Goal: Task Accomplishment & Management: Use online tool/utility

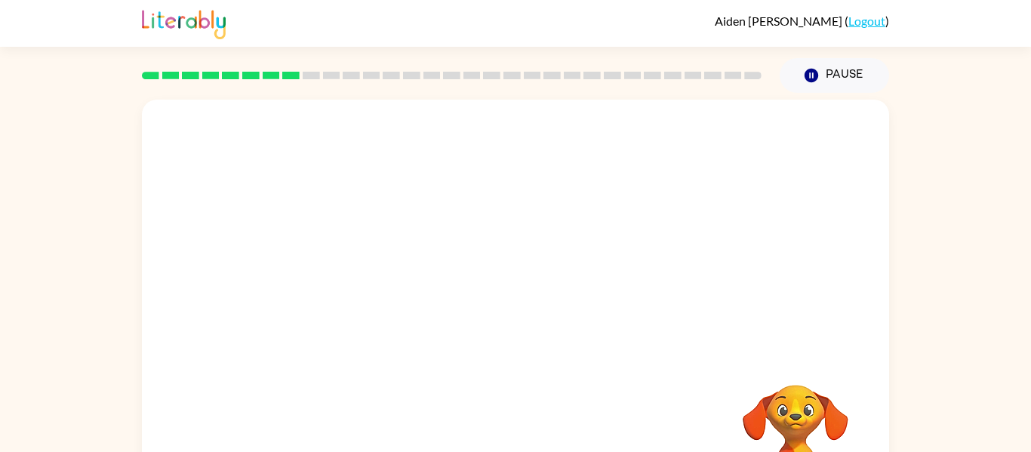
scroll to position [78, 0]
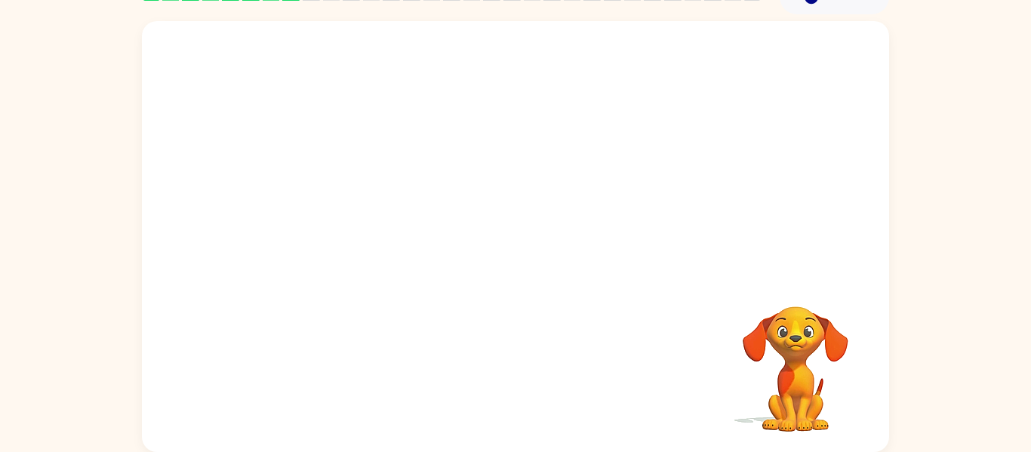
click at [576, 64] on video "Your browser must support playing .mp4 files to use Literably. Please try using…" at bounding box center [515, 148] width 747 height 254
click at [359, 71] on video "Your browser must support playing .mp4 files to use Literably. Please try using…" at bounding box center [515, 148] width 747 height 254
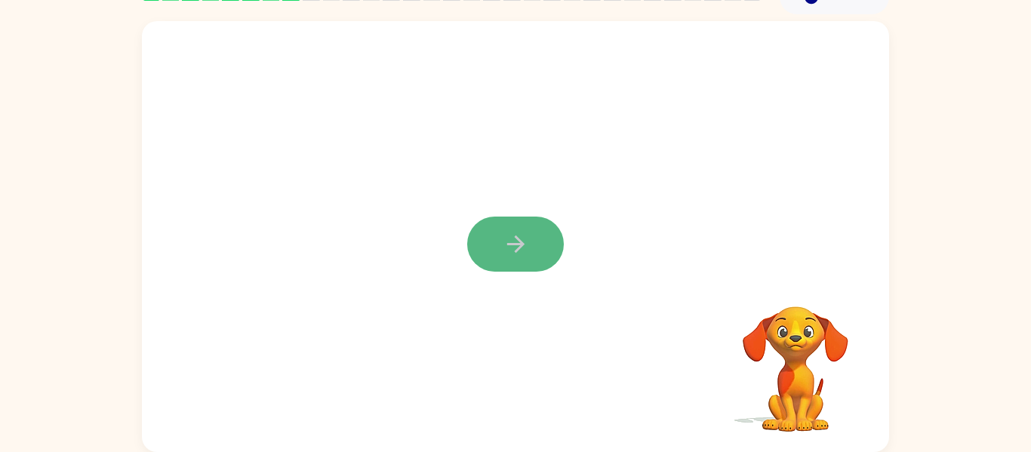
click at [523, 241] on icon "button" at bounding box center [516, 244] width 26 height 26
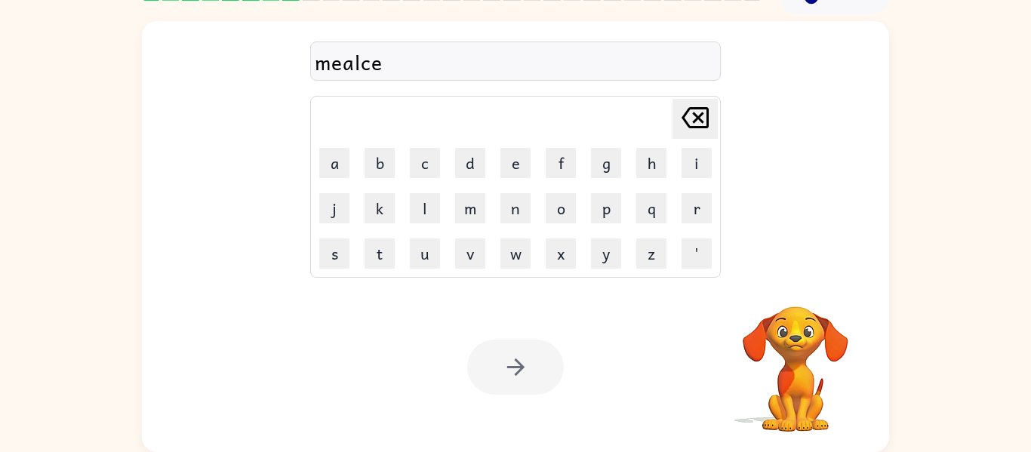
click at [516, 372] on div at bounding box center [515, 367] width 97 height 55
click at [705, 122] on icon "[PERSON_NAME] last character input" at bounding box center [695, 118] width 36 height 36
click at [706, 123] on icon "[PERSON_NAME] last character input" at bounding box center [695, 118] width 36 height 36
click at [706, 124] on icon "[PERSON_NAME] last character input" at bounding box center [695, 118] width 36 height 36
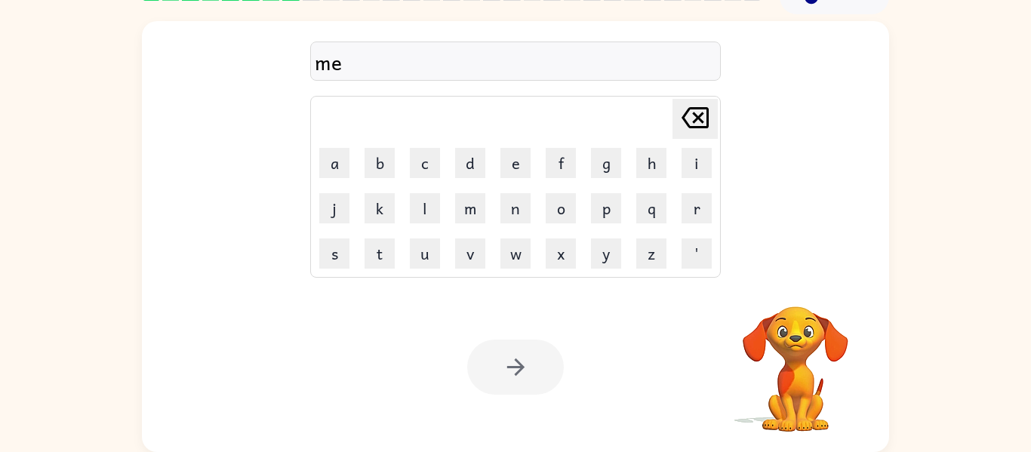
click at [706, 124] on icon "[PERSON_NAME] last character input" at bounding box center [695, 118] width 36 height 36
click at [517, 171] on button "e" at bounding box center [515, 163] width 30 height 30
click at [417, 169] on button "c" at bounding box center [425, 163] width 30 height 30
click at [432, 226] on td "l" at bounding box center [425, 208] width 44 height 44
click at [429, 217] on button "l" at bounding box center [425, 208] width 30 height 30
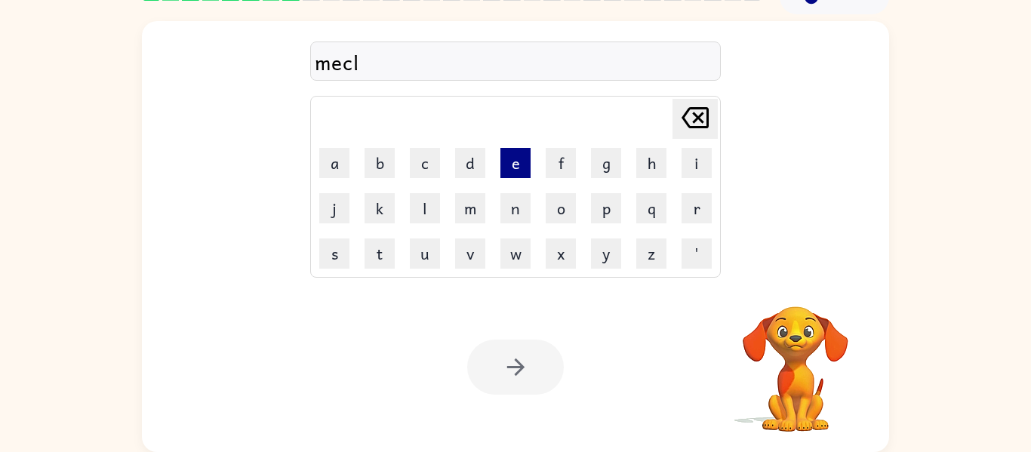
click at [525, 169] on button "e" at bounding box center [515, 163] width 30 height 30
click at [530, 370] on div at bounding box center [515, 367] width 97 height 55
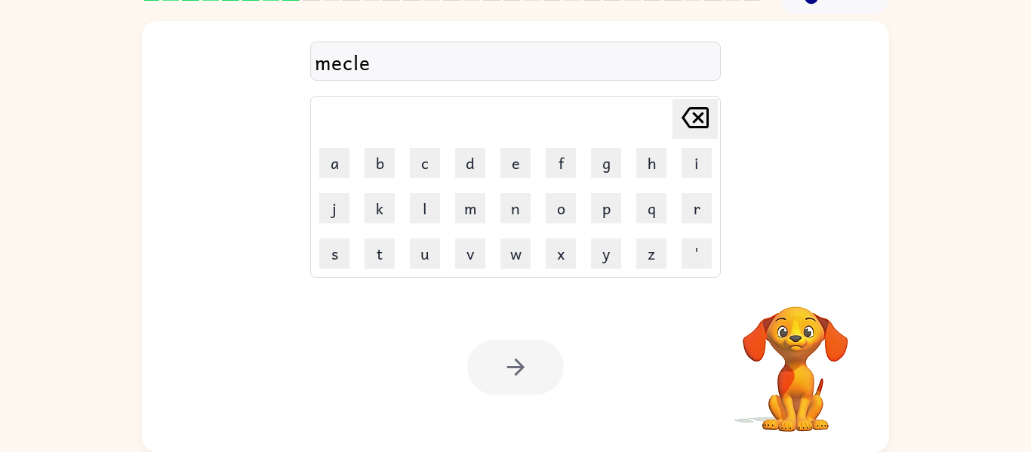
click at [796, 373] on video "Your browser must support playing .mp4 files to use Literably. Please try using…" at bounding box center [795, 358] width 151 height 151
click at [797, 364] on video "Your browser must support playing .mp4 files to use Literably. Please try using…" at bounding box center [795, 358] width 151 height 151
click at [771, 177] on div "mecle Delete Delete last character input a b c d e f g h i j k l m n o p q r s …" at bounding box center [515, 148] width 747 height 254
click at [509, 363] on div at bounding box center [515, 367] width 97 height 55
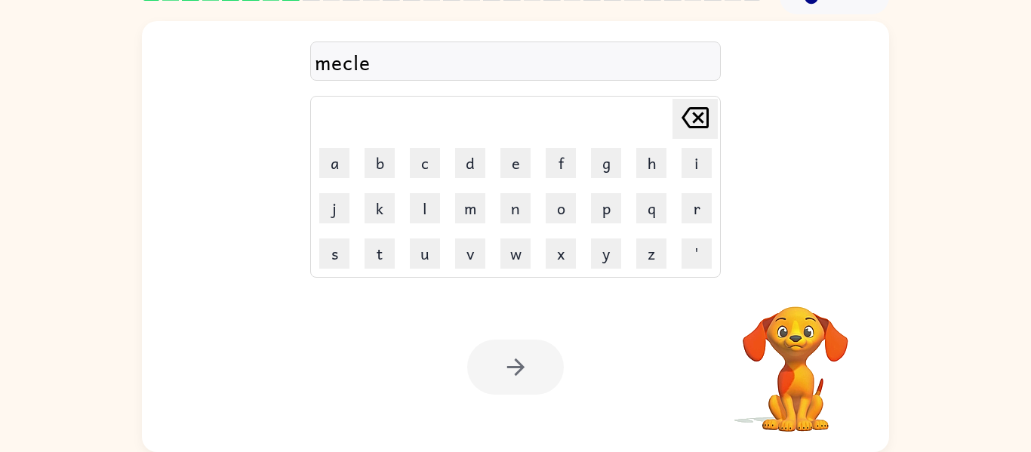
click at [509, 363] on div at bounding box center [515, 367] width 97 height 55
click at [194, 88] on div "mecle Delete Delete last character input a b c d e f g h i j k l m n o p q r s …" at bounding box center [515, 236] width 747 height 431
click at [520, 374] on div at bounding box center [515, 367] width 97 height 55
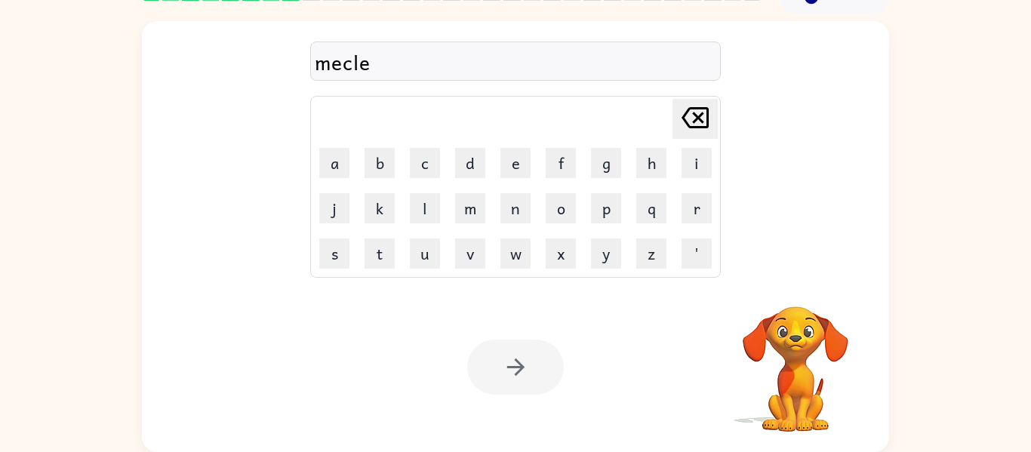
click at [520, 374] on div at bounding box center [515, 367] width 97 height 55
click at [519, 377] on div at bounding box center [515, 367] width 97 height 55
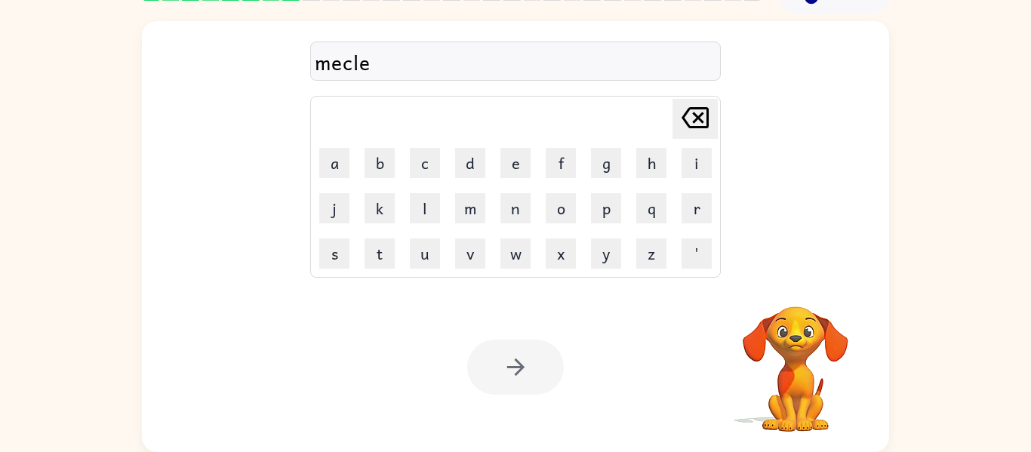
click at [519, 377] on div at bounding box center [515, 367] width 97 height 55
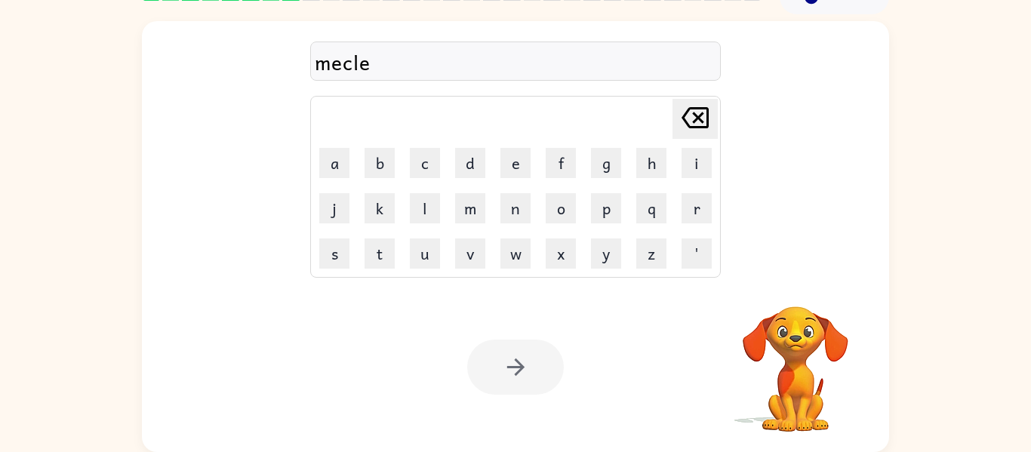
drag, startPoint x: 519, startPoint y: 377, endPoint x: 527, endPoint y: 487, distance: 110.5
click at [555, 366] on div at bounding box center [515, 367] width 97 height 55
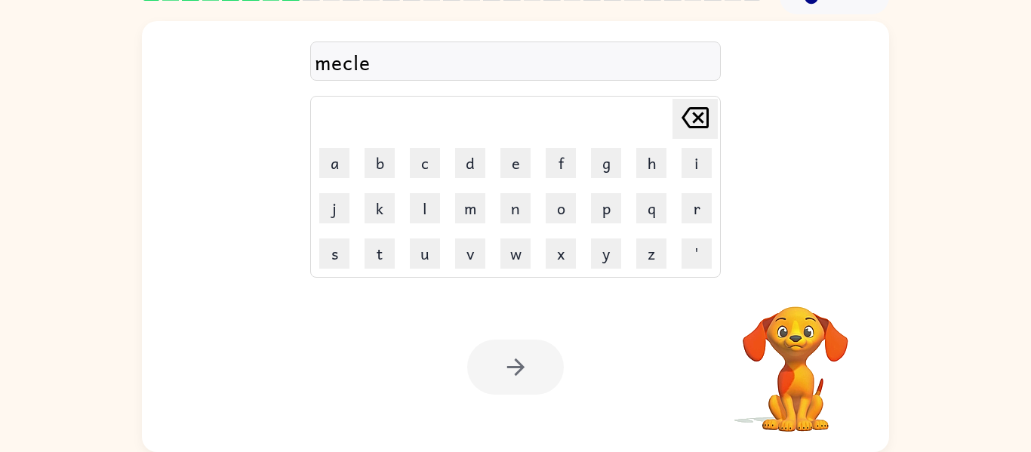
click at [555, 366] on div at bounding box center [515, 367] width 97 height 55
click at [556, 368] on div at bounding box center [515, 367] width 97 height 55
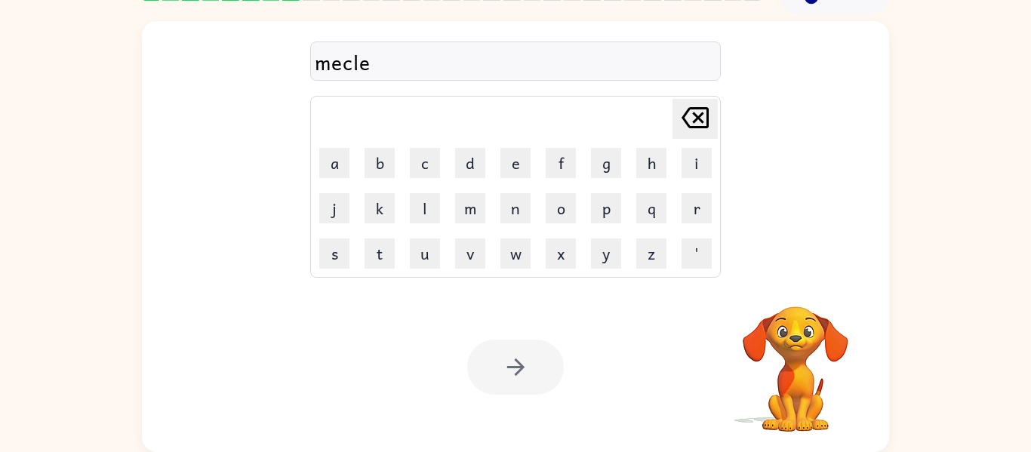
click at [556, 368] on div at bounding box center [515, 367] width 97 height 55
click at [556, 336] on div "Your browser must support playing .mp4 files to use Literably. Please try using…" at bounding box center [515, 367] width 747 height 170
click at [435, 412] on div "Your browser must support playing .mp4 files to use Literably. Please try using…" at bounding box center [515, 367] width 747 height 170
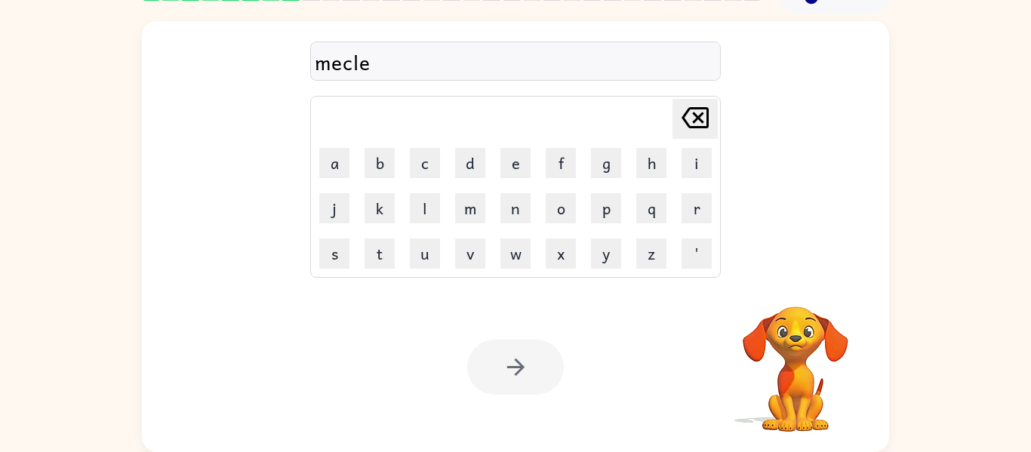
click at [498, 333] on div "Your browser must support playing .mp4 files to use Literably. Please try using…" at bounding box center [515, 367] width 747 height 170
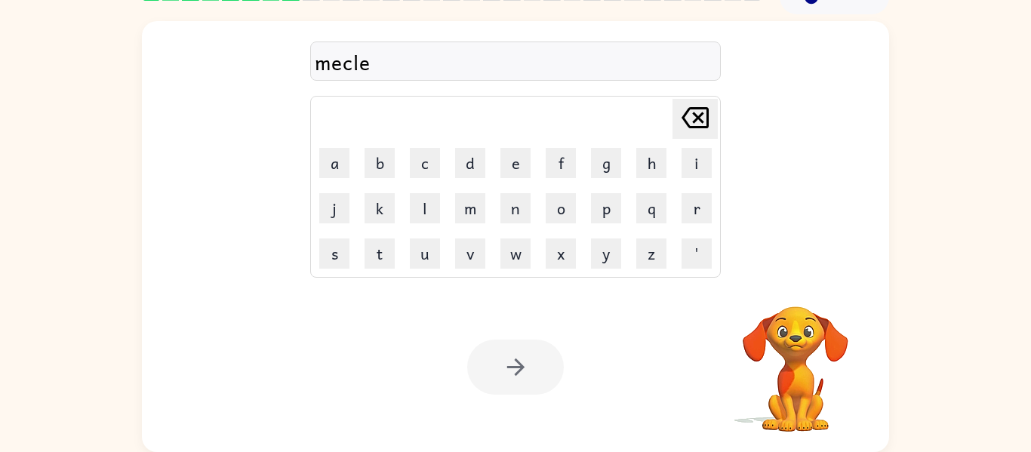
click at [513, 360] on div at bounding box center [515, 367] width 97 height 55
click at [489, 380] on div at bounding box center [515, 367] width 97 height 55
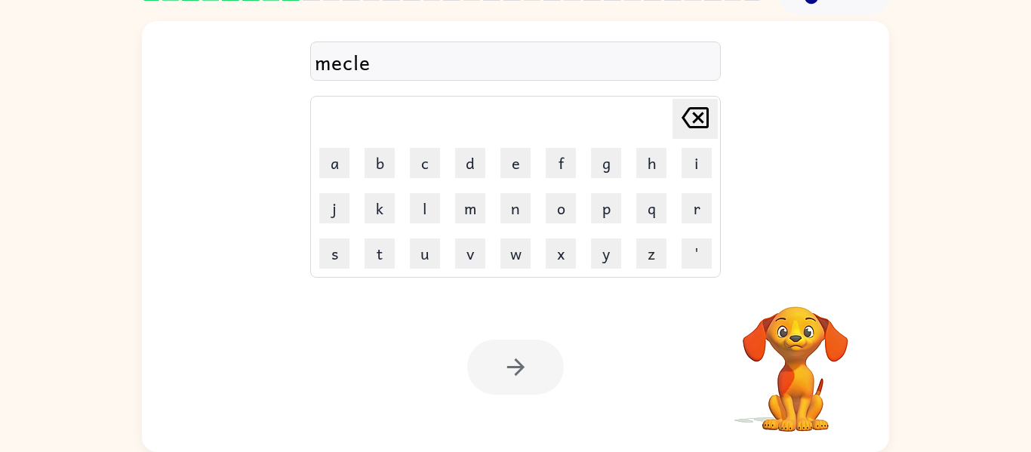
click at [489, 380] on div at bounding box center [515, 367] width 97 height 55
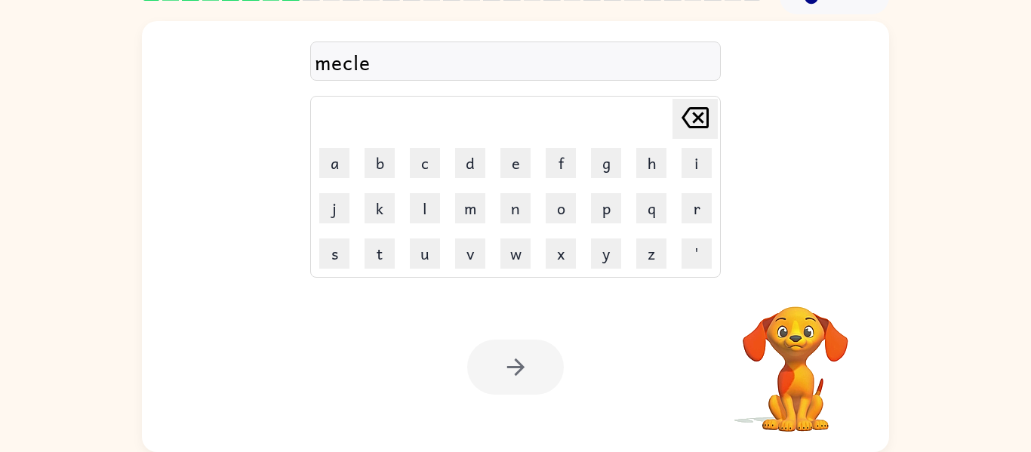
click at [489, 380] on div at bounding box center [515, 367] width 97 height 55
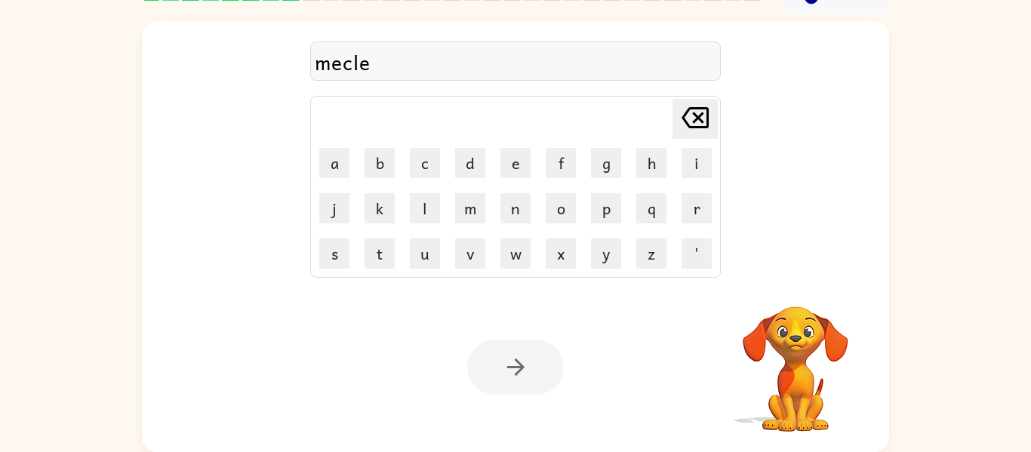
click at [489, 380] on div at bounding box center [515, 367] width 97 height 55
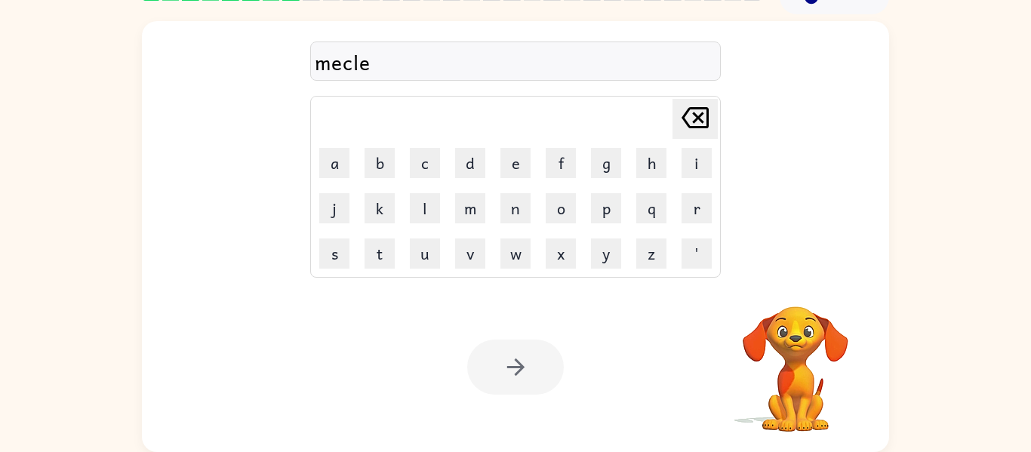
click at [489, 380] on div at bounding box center [515, 367] width 97 height 55
click at [505, 371] on div at bounding box center [515, 367] width 97 height 55
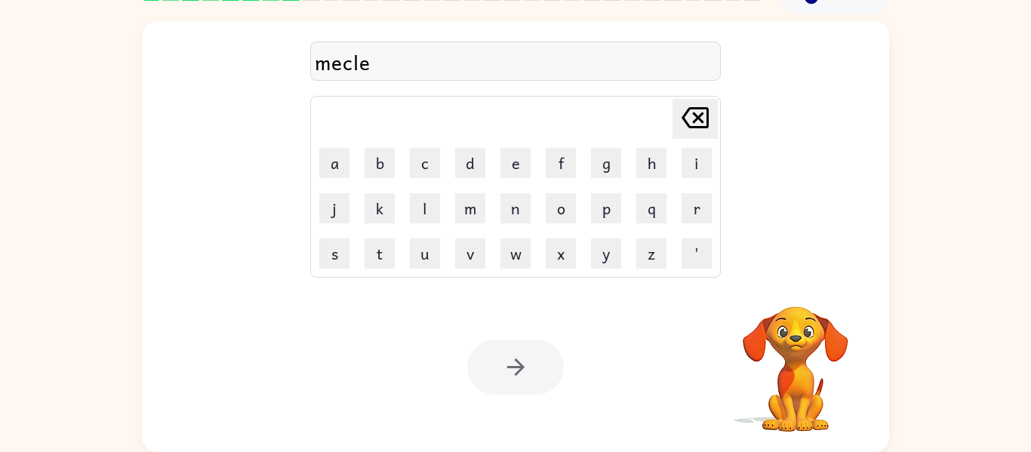
click at [505, 371] on div at bounding box center [515, 367] width 97 height 55
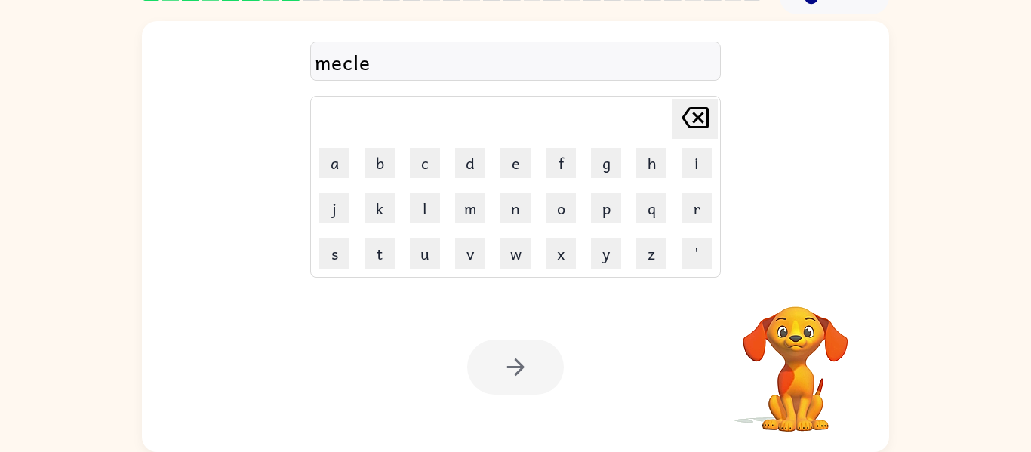
click at [505, 371] on div at bounding box center [515, 367] width 97 height 55
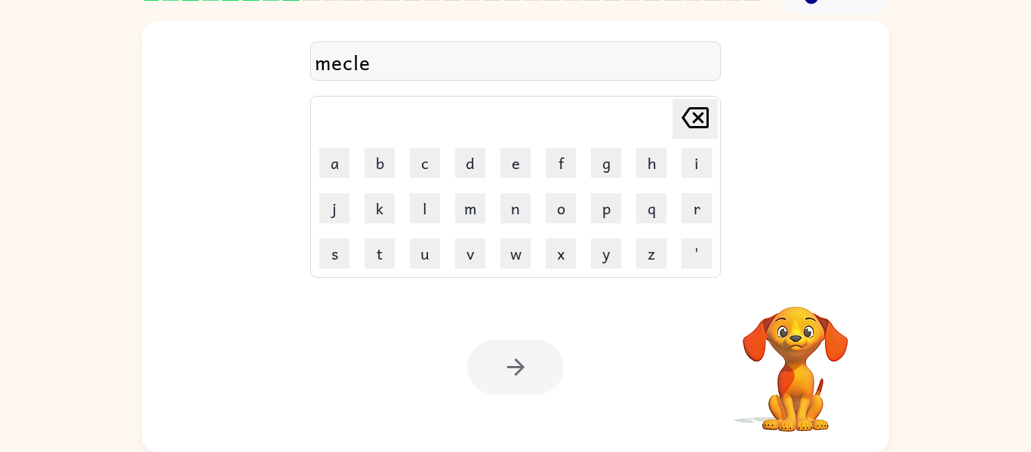
click at [505, 371] on div at bounding box center [515, 367] width 97 height 55
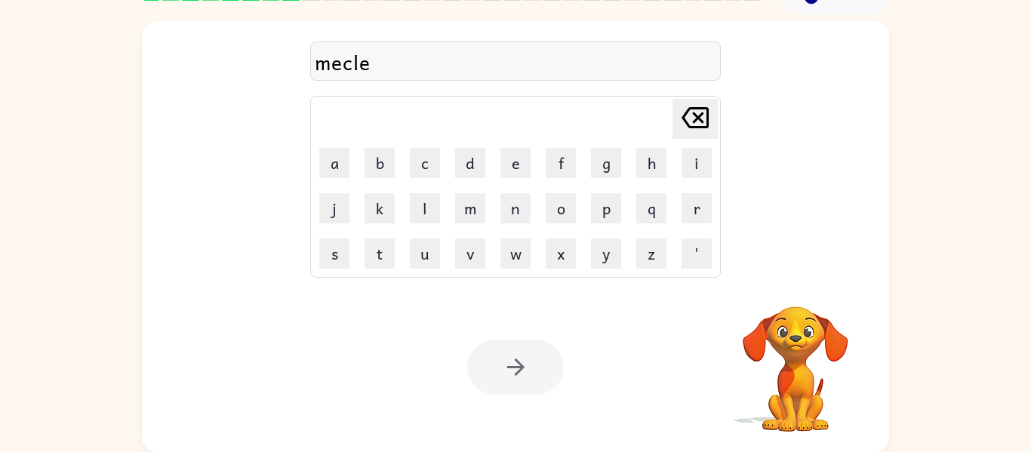
click at [505, 371] on div at bounding box center [515, 367] width 97 height 55
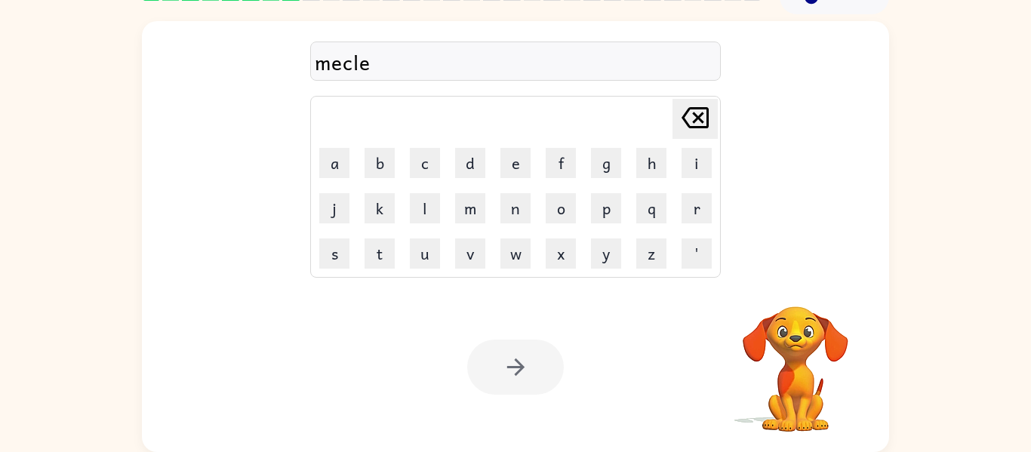
click at [505, 371] on div at bounding box center [515, 367] width 97 height 55
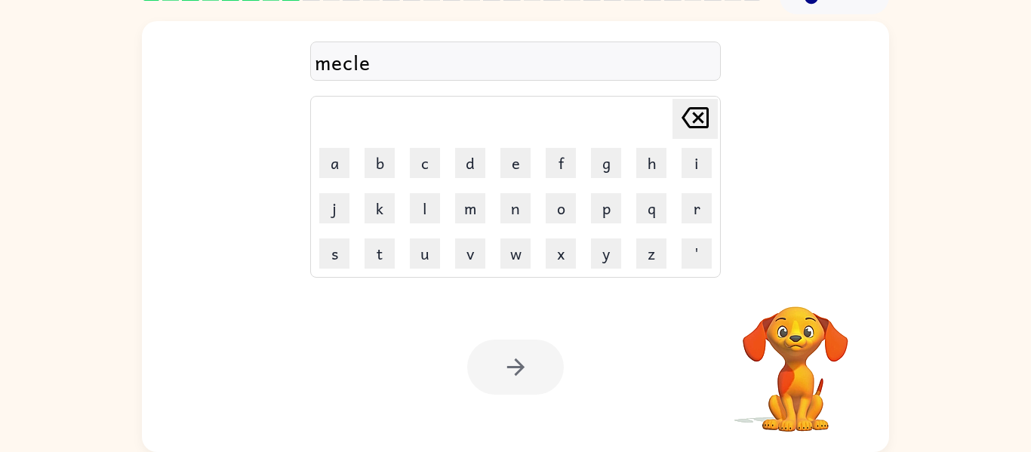
click at [505, 371] on div at bounding box center [515, 367] width 97 height 55
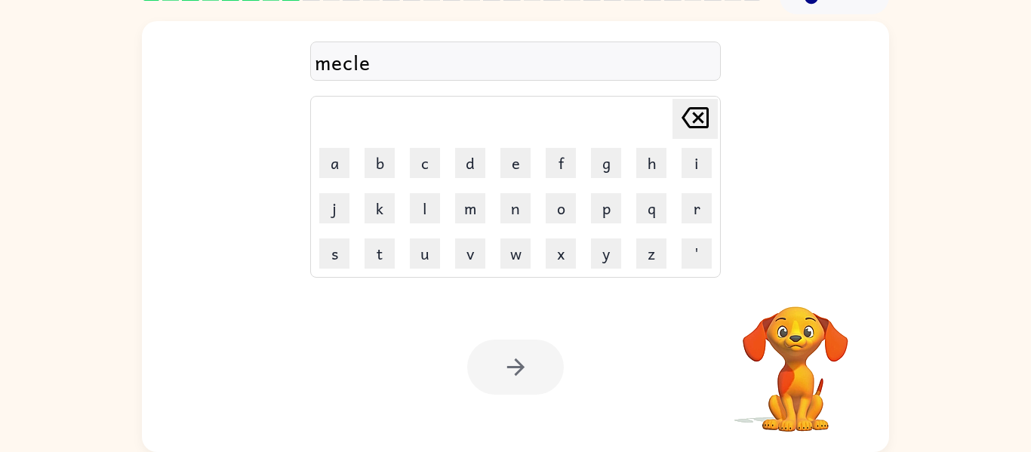
click at [505, 371] on div at bounding box center [515, 367] width 97 height 55
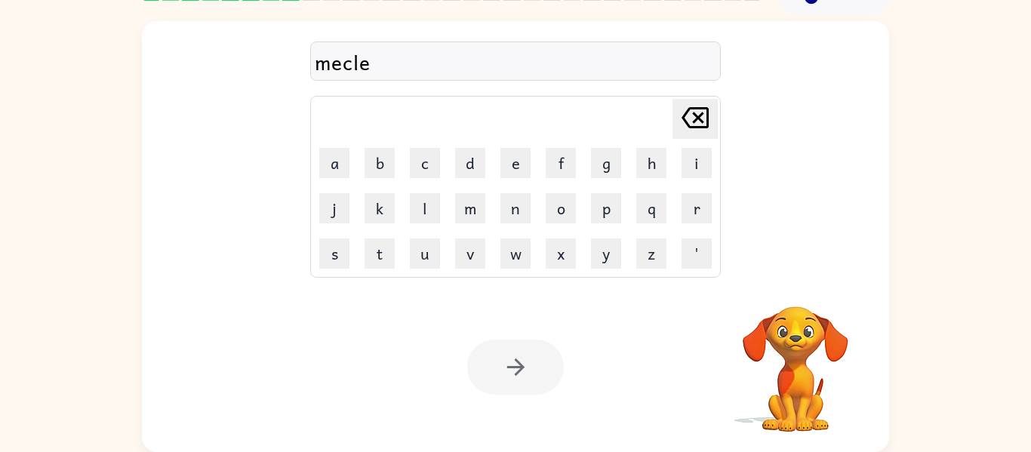
click at [505, 371] on div at bounding box center [515, 367] width 97 height 55
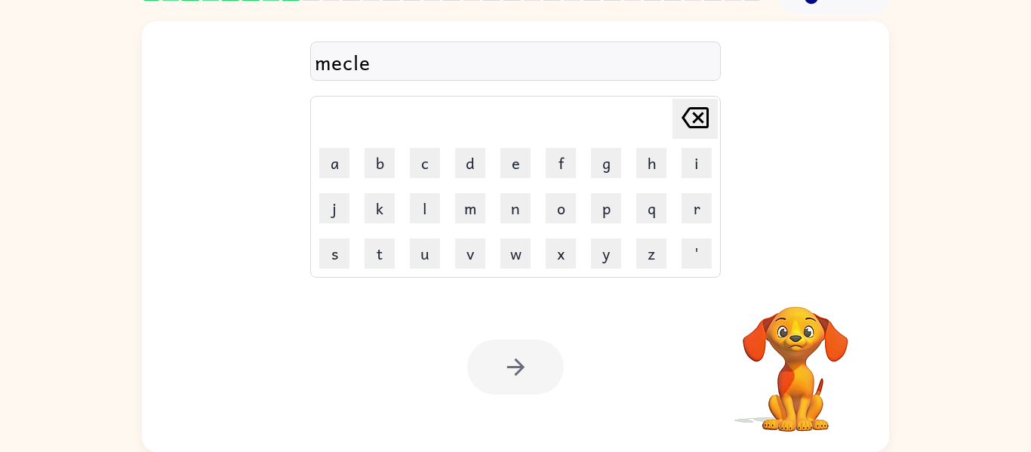
click at [505, 371] on div at bounding box center [515, 367] width 97 height 55
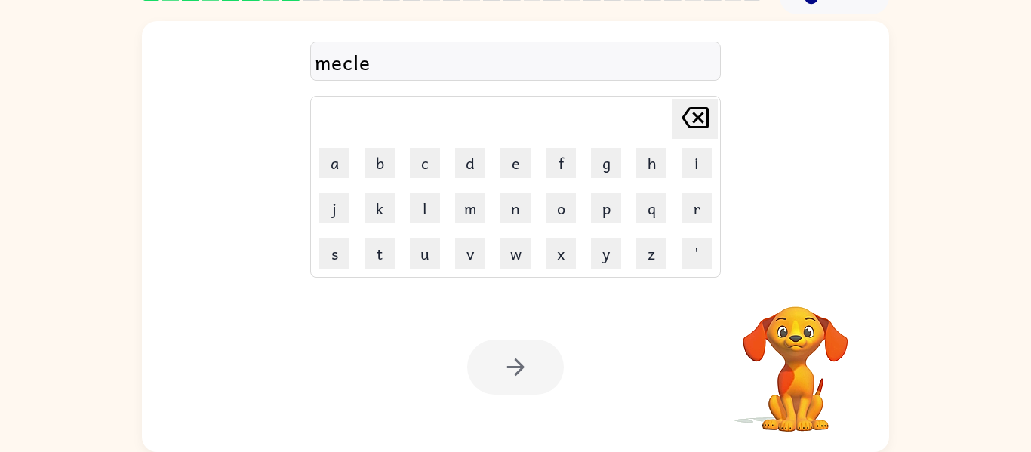
click at [505, 371] on div at bounding box center [515, 367] width 97 height 55
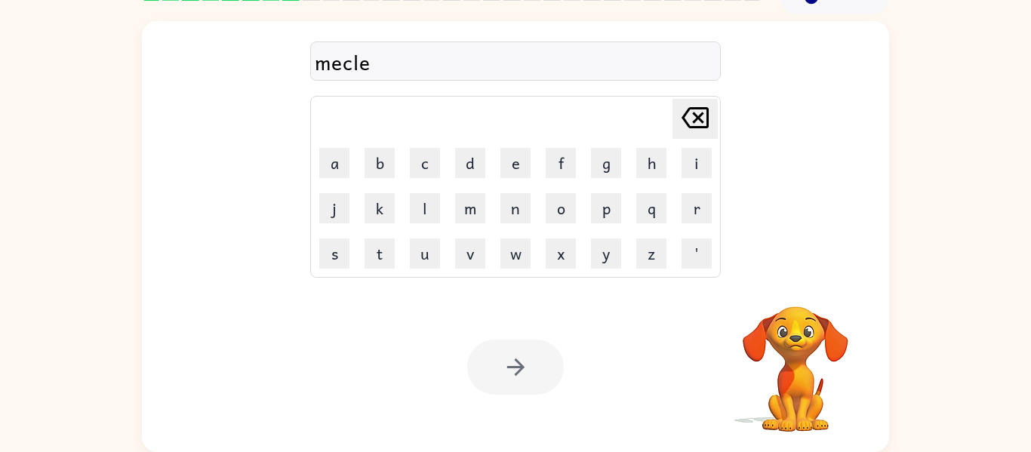
click at [505, 371] on div at bounding box center [515, 367] width 97 height 55
click at [506, 370] on div at bounding box center [515, 367] width 97 height 55
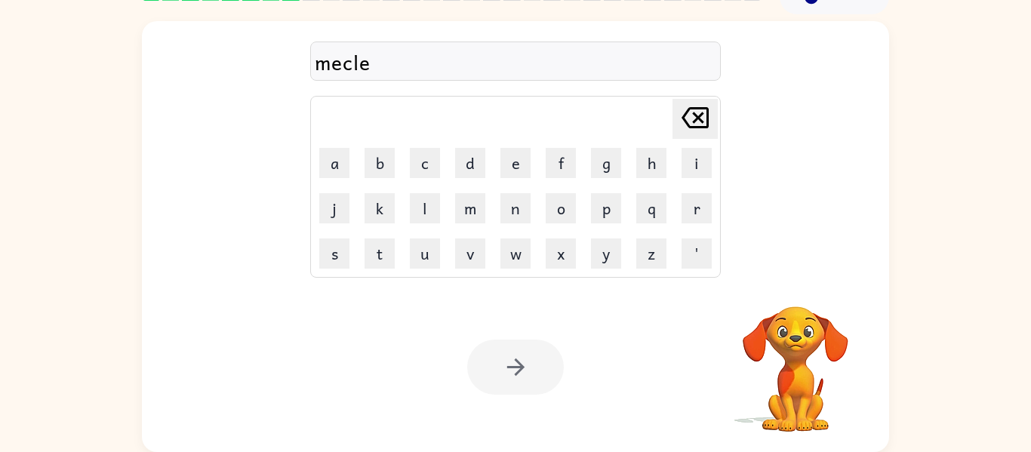
click at [506, 370] on div at bounding box center [515, 367] width 97 height 55
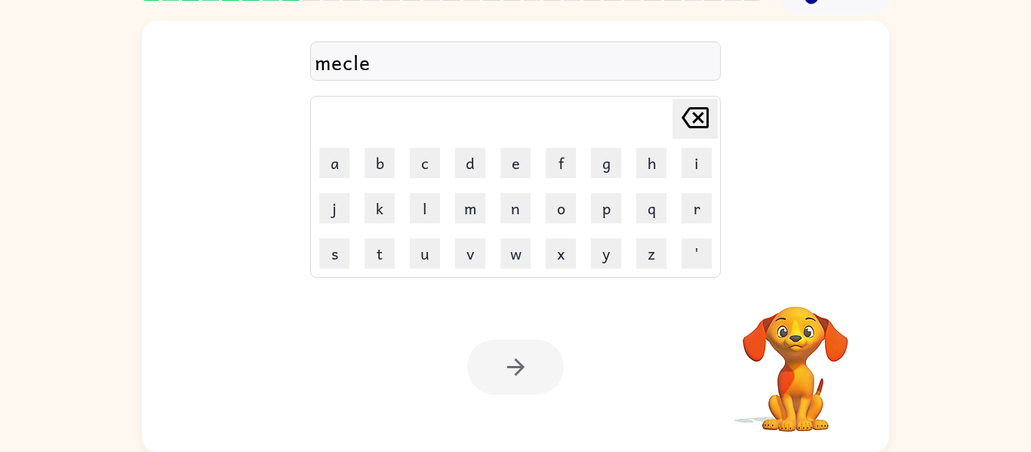
click at [506, 370] on div at bounding box center [515, 367] width 97 height 55
click at [71, 249] on div "mecle Delete Delete last character input a b c d e f g h i j k l m n o p q r s …" at bounding box center [515, 233] width 1031 height 438
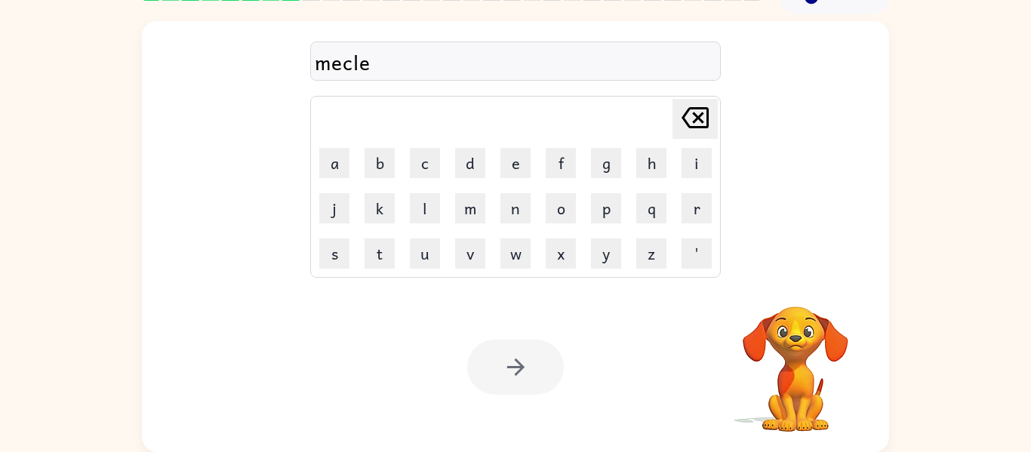
click at [517, 370] on div at bounding box center [515, 367] width 97 height 55
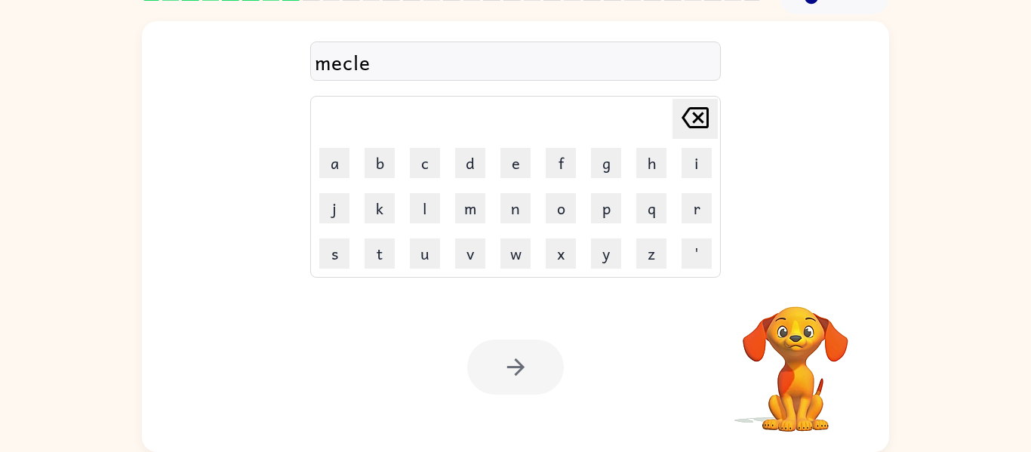
click at [517, 370] on div at bounding box center [515, 367] width 97 height 55
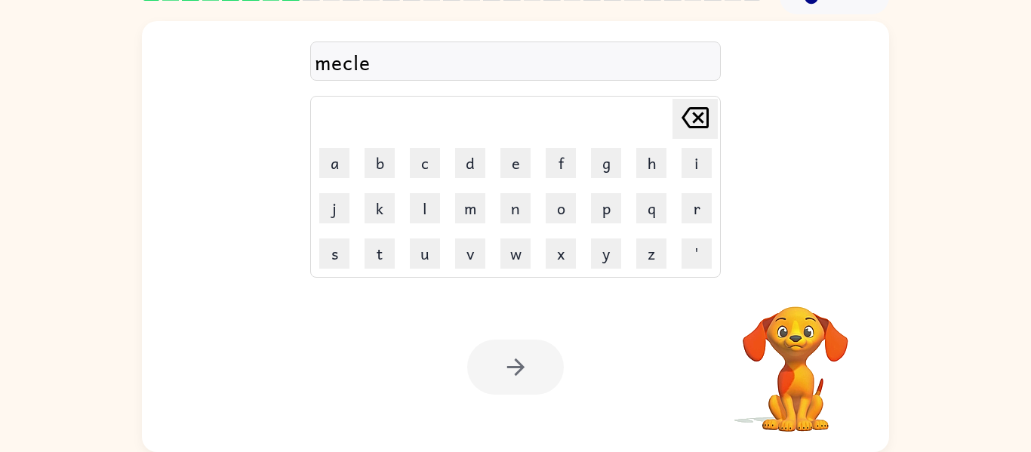
click at [517, 370] on div at bounding box center [515, 367] width 97 height 55
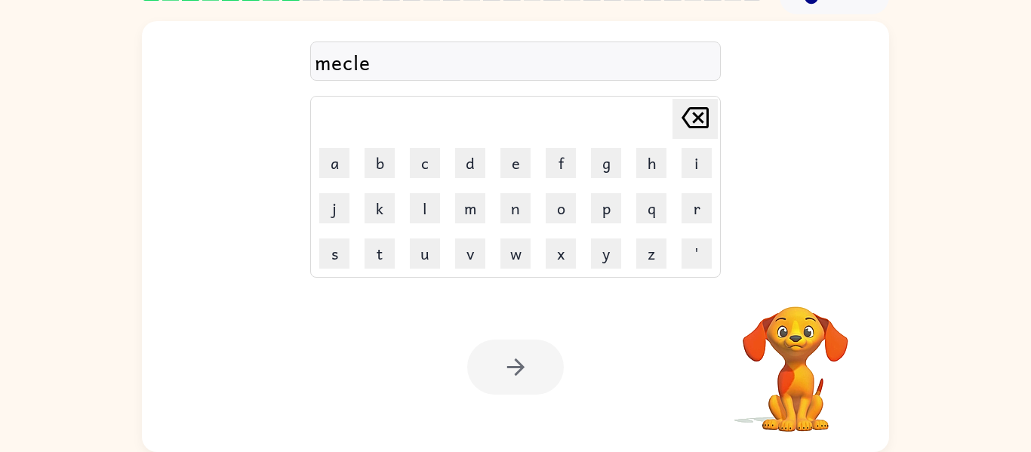
click at [517, 370] on div at bounding box center [515, 367] width 97 height 55
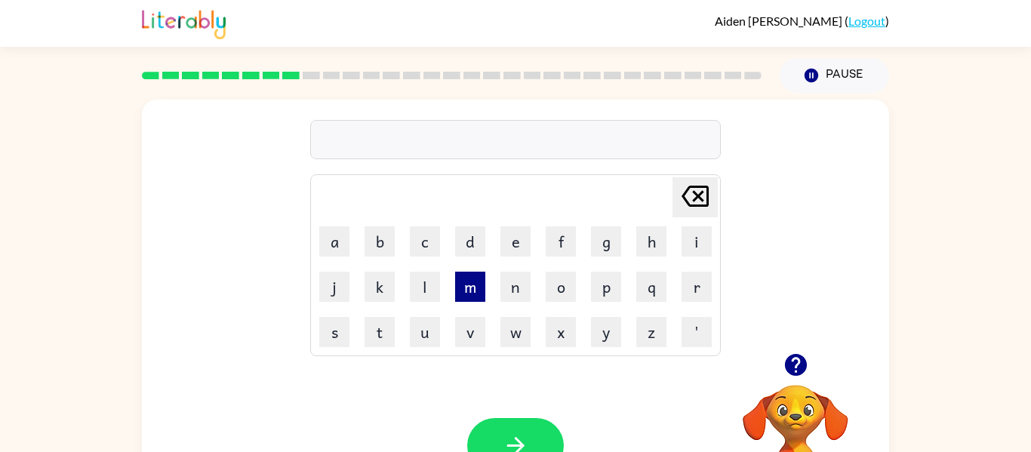
click at [473, 290] on button "m" at bounding box center [470, 287] width 30 height 30
click at [505, 245] on button "e" at bounding box center [515, 241] width 30 height 30
click at [337, 231] on button "a" at bounding box center [334, 241] width 30 height 30
click at [431, 291] on button "l" at bounding box center [425, 287] width 30 height 30
click at [422, 257] on td "c" at bounding box center [425, 242] width 44 height 44
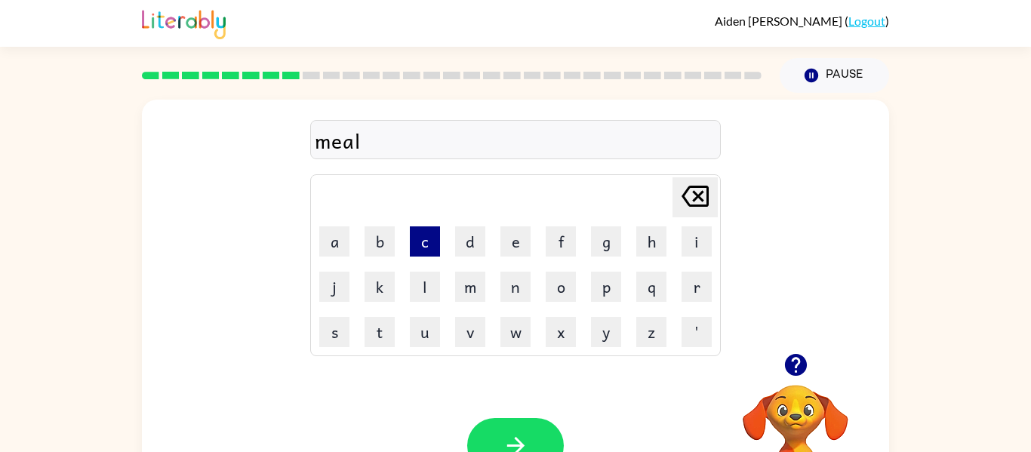
click at [416, 254] on button "c" at bounding box center [425, 241] width 30 height 30
click at [504, 239] on button "e" at bounding box center [515, 241] width 30 height 30
click at [531, 448] on button "button" at bounding box center [515, 445] width 97 height 55
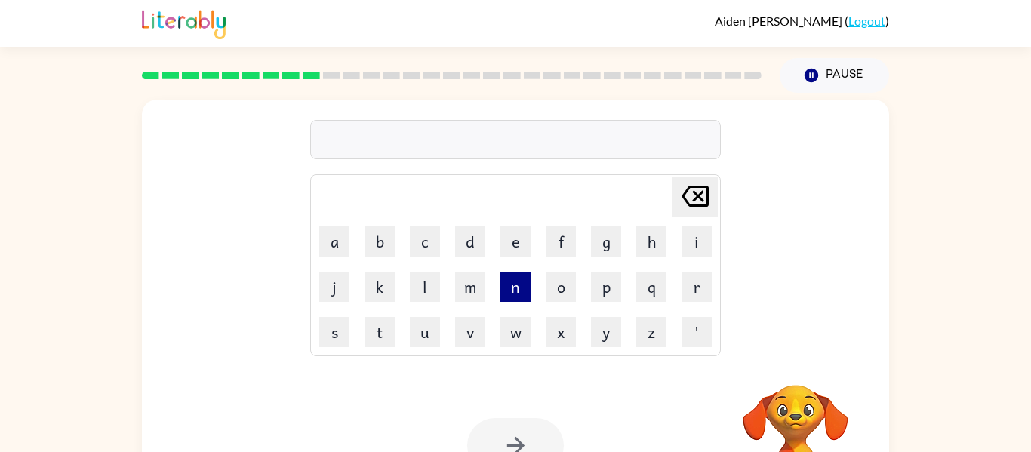
click at [506, 289] on button "n" at bounding box center [515, 287] width 30 height 30
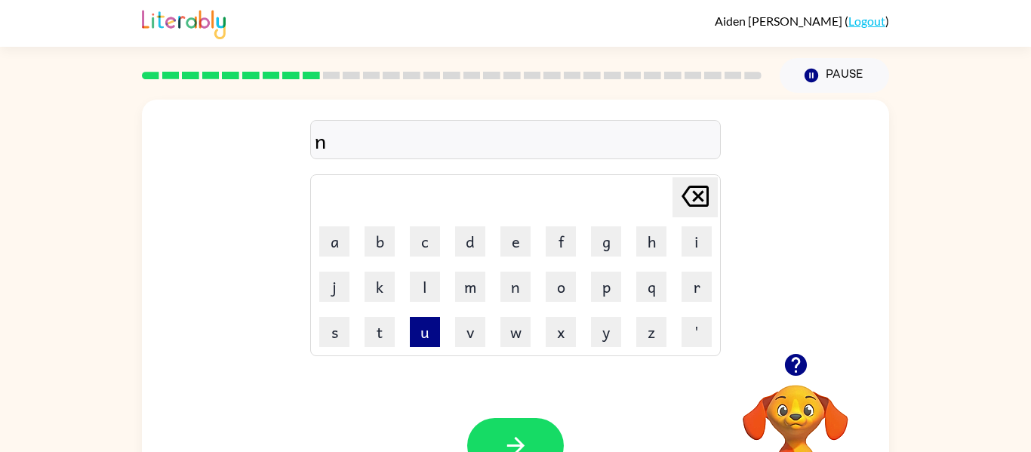
click at [414, 329] on button "u" at bounding box center [425, 332] width 30 height 30
click at [479, 282] on button "m" at bounding box center [470, 287] width 30 height 30
click at [391, 251] on button "b" at bounding box center [380, 241] width 30 height 30
click at [417, 284] on button "l" at bounding box center [425, 287] width 30 height 30
click at [527, 246] on button "e" at bounding box center [515, 241] width 30 height 30
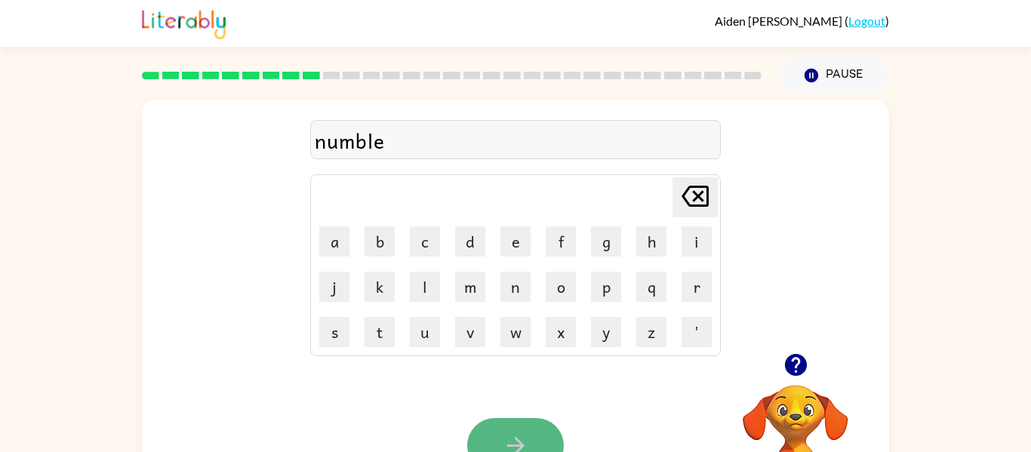
click at [522, 429] on button "button" at bounding box center [515, 445] width 97 height 55
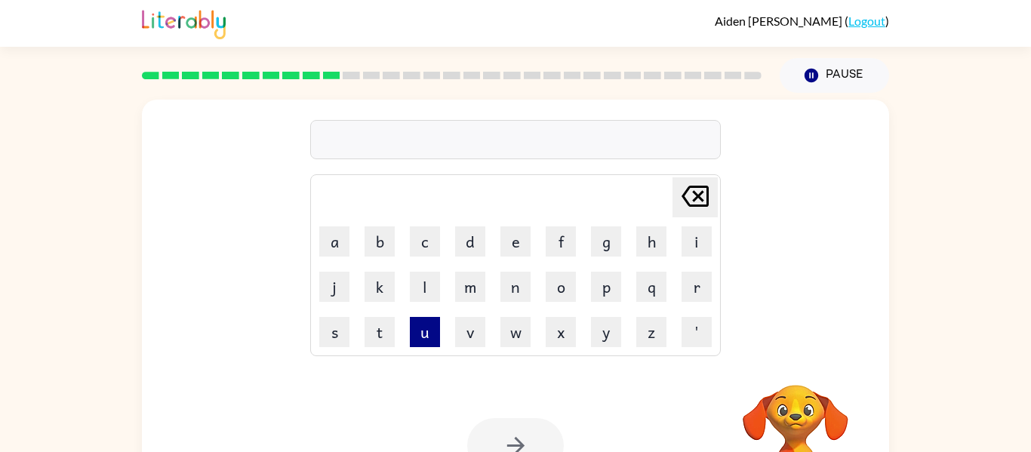
click at [423, 337] on button "u" at bounding box center [425, 332] width 30 height 30
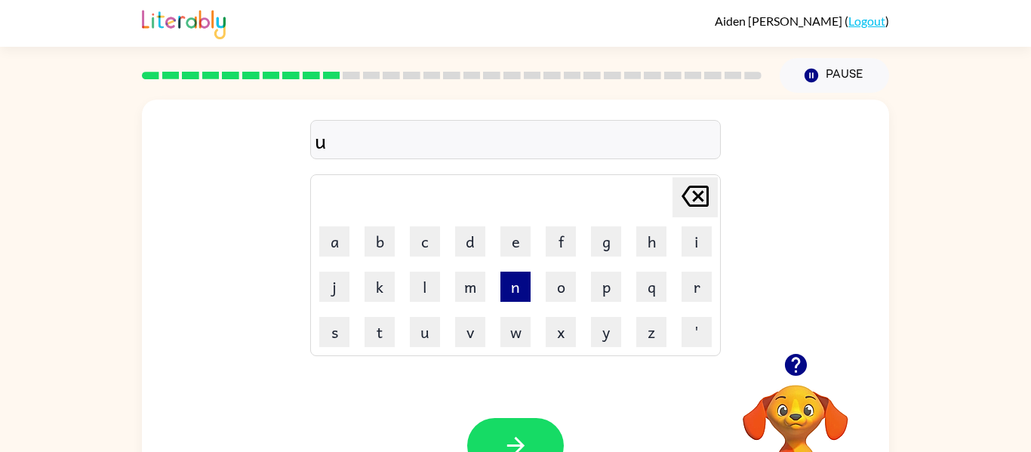
click at [508, 297] on button "n" at bounding box center [515, 287] width 30 height 30
click at [567, 245] on button "f" at bounding box center [561, 241] width 30 height 30
click at [568, 275] on button "o" at bounding box center [561, 287] width 30 height 30
click at [410, 279] on button "l" at bounding box center [425, 287] width 30 height 30
click at [475, 245] on button "d" at bounding box center [470, 241] width 30 height 30
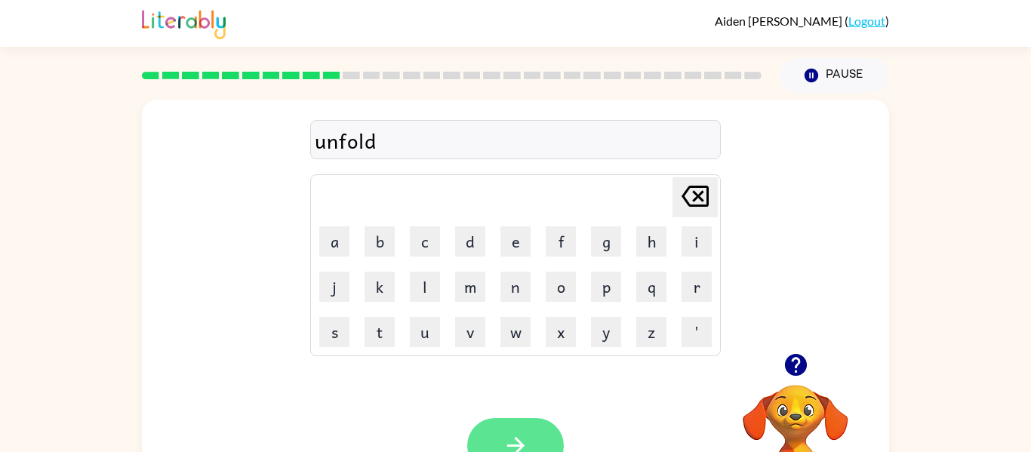
click at [508, 445] on icon "button" at bounding box center [514, 445] width 17 height 17
click at [521, 435] on icon "button" at bounding box center [516, 445] width 26 height 26
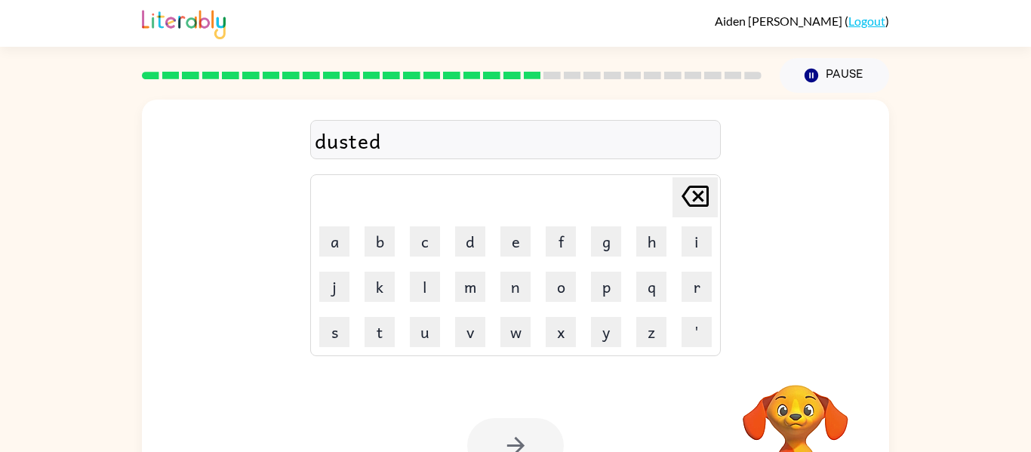
click at [799, 346] on div "dusted Delete Delete last character input a b c d e f g h i j k l m n o p q r s…" at bounding box center [515, 227] width 747 height 254
click at [798, 347] on div "dusted Delete Delete last character input a b c d e f g h i j k l m n o p q r s…" at bounding box center [515, 227] width 747 height 254
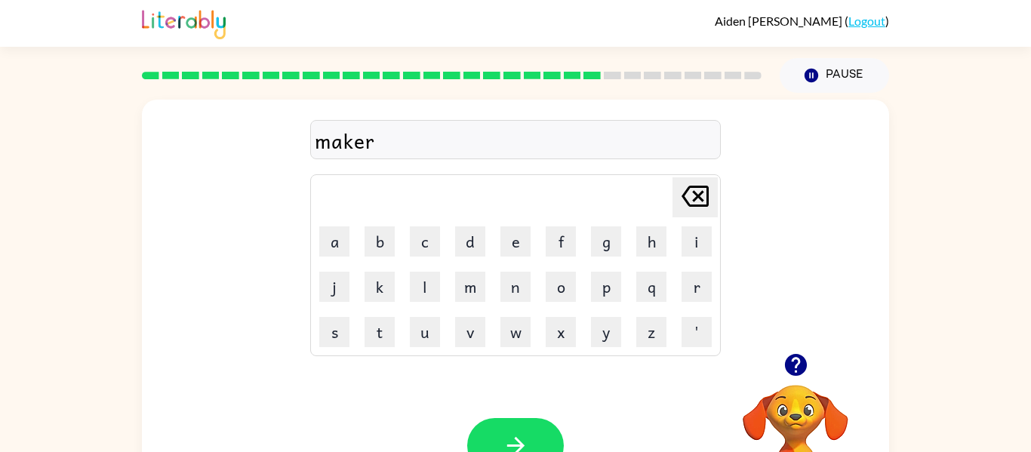
click at [343, 142] on div "maker" at bounding box center [516, 141] width 402 height 32
click at [343, 143] on div "maker" at bounding box center [516, 141] width 402 height 32
click at [525, 441] on icon "button" at bounding box center [516, 445] width 26 height 26
